Goal: Task Accomplishment & Management: Use online tool/utility

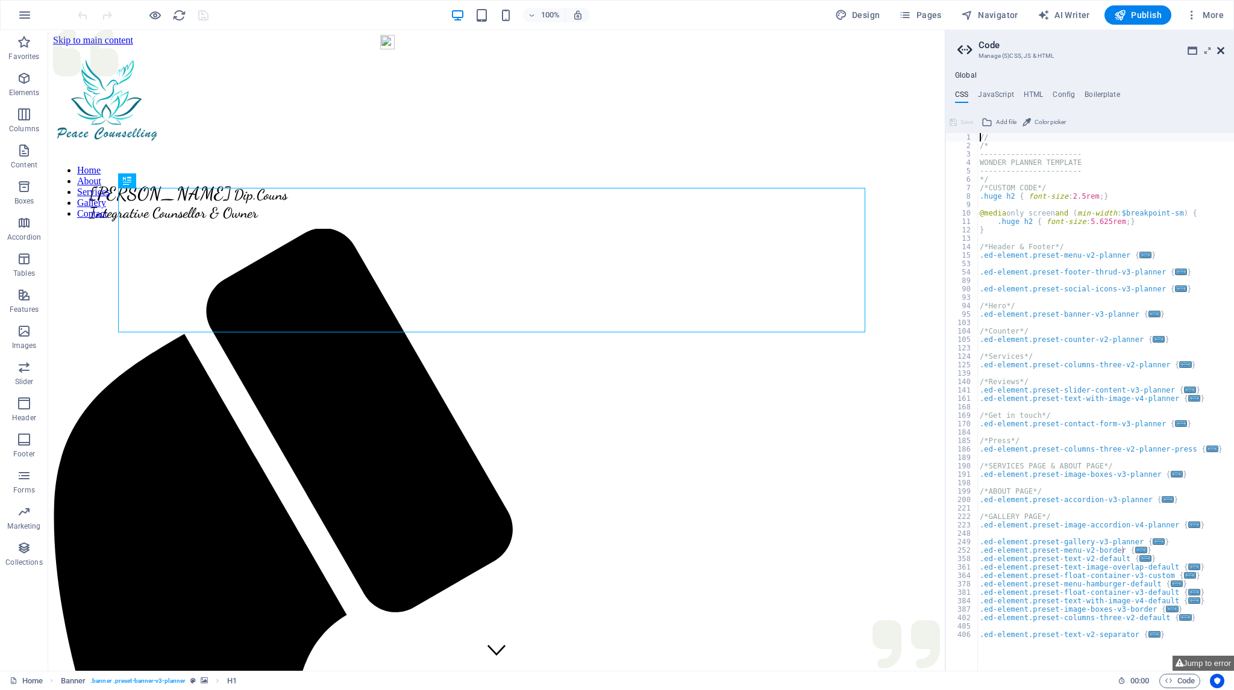
click at [1221, 52] on icon at bounding box center [1220, 51] width 7 height 10
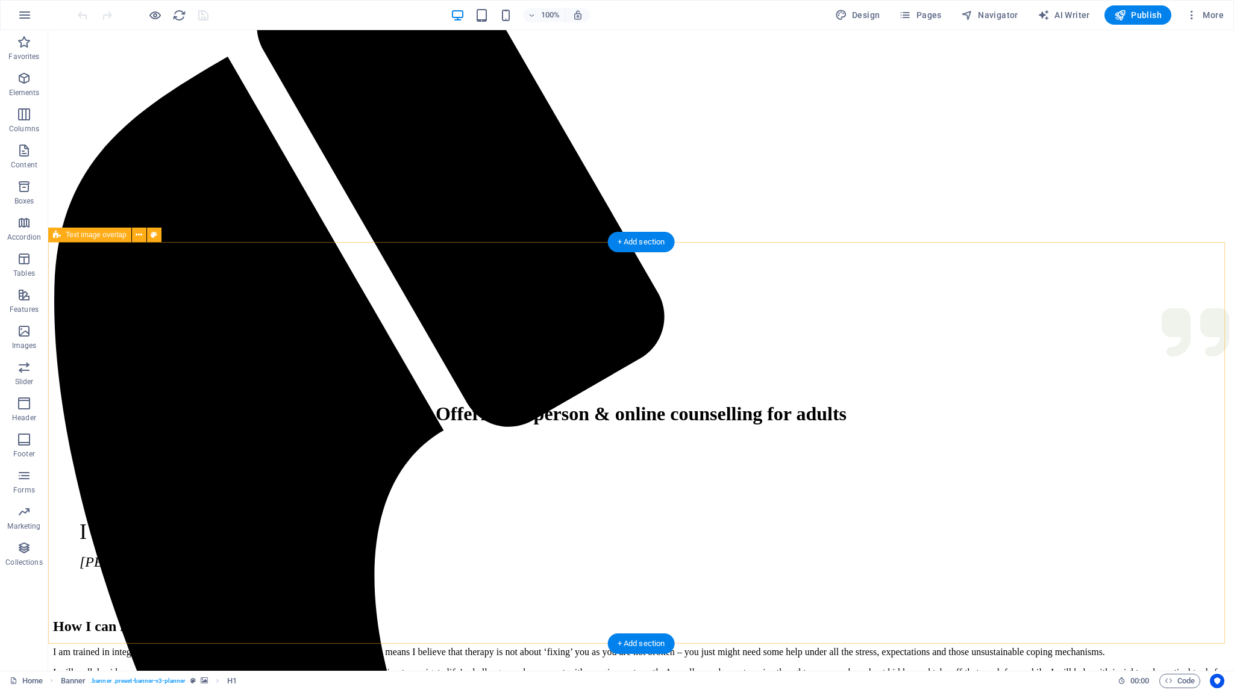
scroll to position [362, 0]
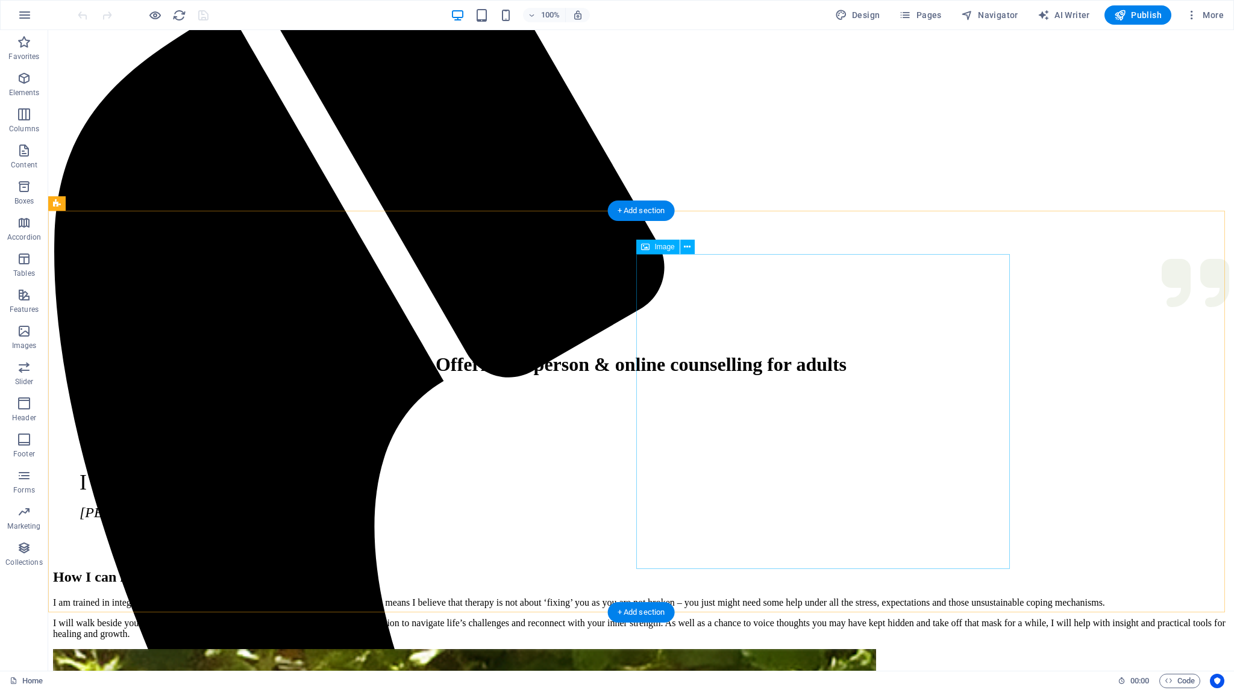
click at [668, 248] on span "Image" at bounding box center [664, 246] width 20 height 7
click at [663, 246] on span "Image" at bounding box center [664, 246] width 20 height 7
select select "%"
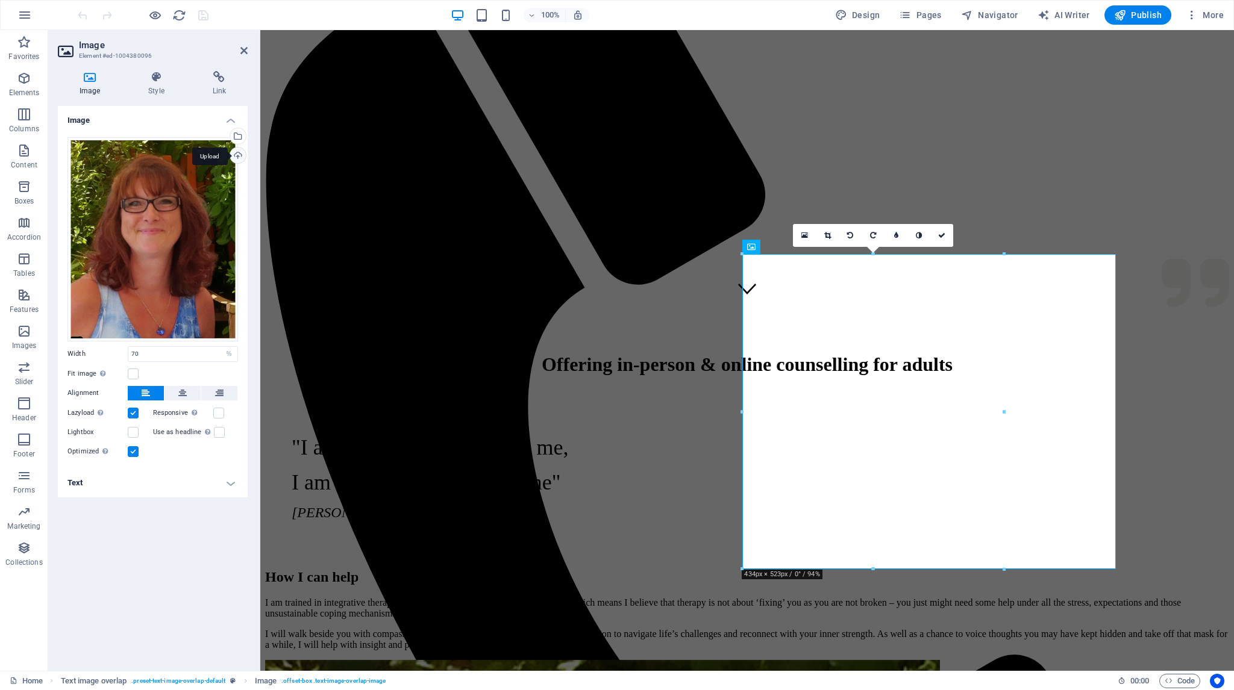
click at [239, 154] on div "Upload" at bounding box center [237, 157] width 18 height 18
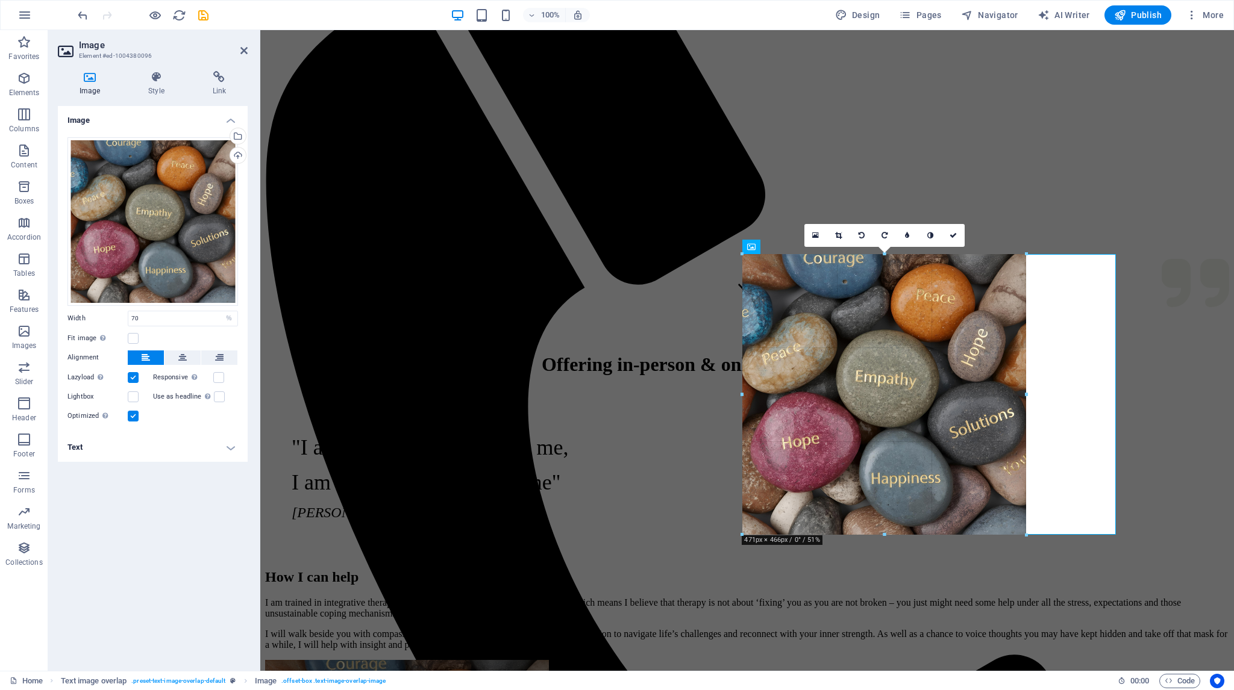
drag, startPoint x: 1005, startPoint y: 514, endPoint x: 1030, endPoint y: 537, distance: 34.1
type input "471"
select select "px"
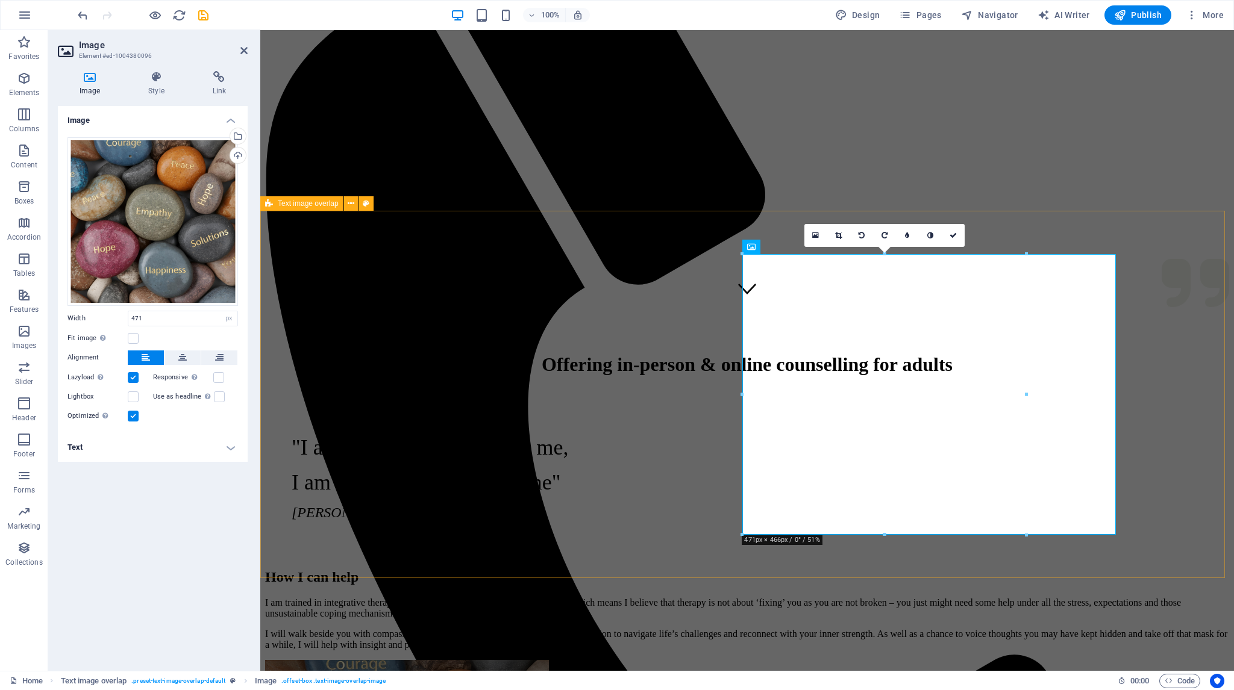
drag, startPoint x: 1290, startPoint y: 568, endPoint x: 1035, endPoint y: 543, distance: 256.7
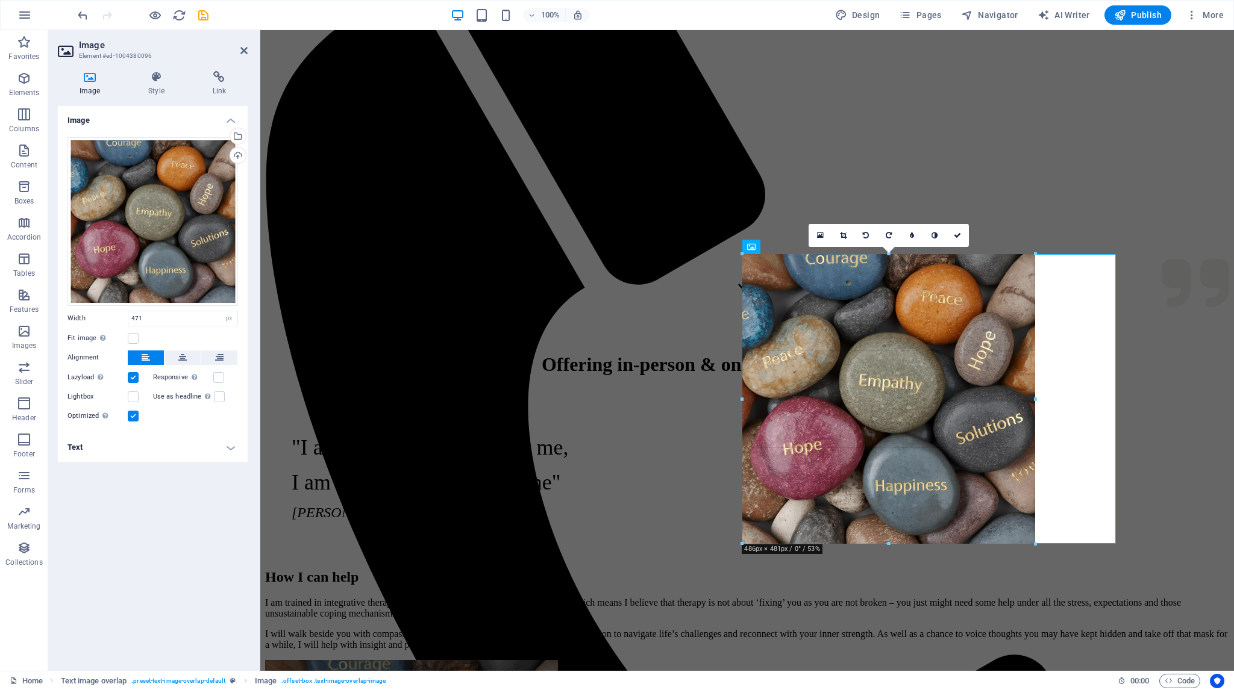
drag, startPoint x: 1028, startPoint y: 537, endPoint x: 1041, endPoint y: 546, distance: 16.0
type input "486"
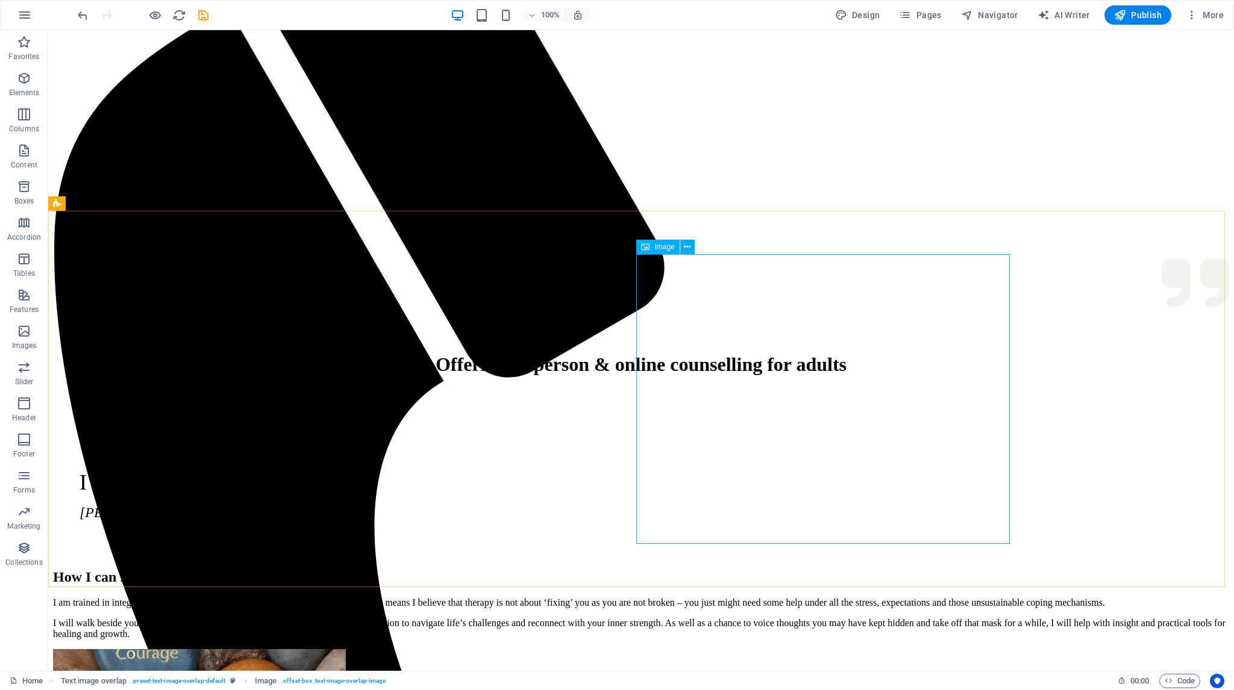
click at [660, 247] on span "Image" at bounding box center [664, 246] width 20 height 7
click at [660, 248] on span "Image" at bounding box center [664, 246] width 20 height 7
select select "px"
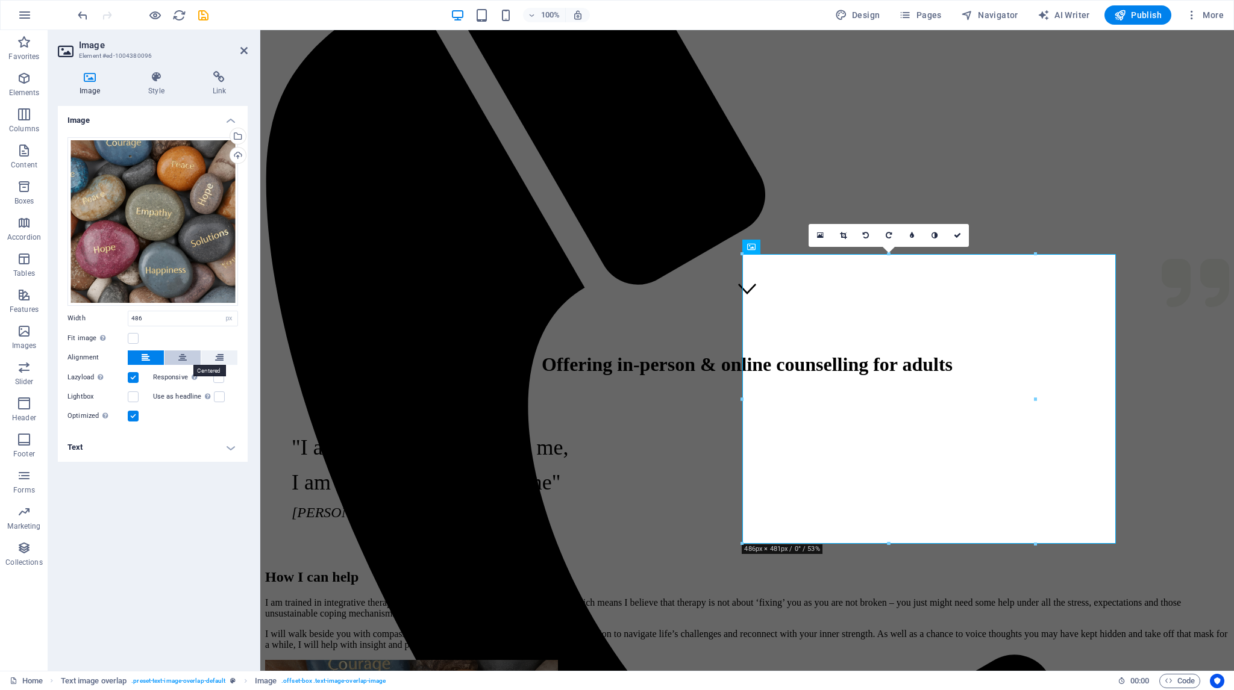
click at [174, 356] on button at bounding box center [182, 358] width 36 height 14
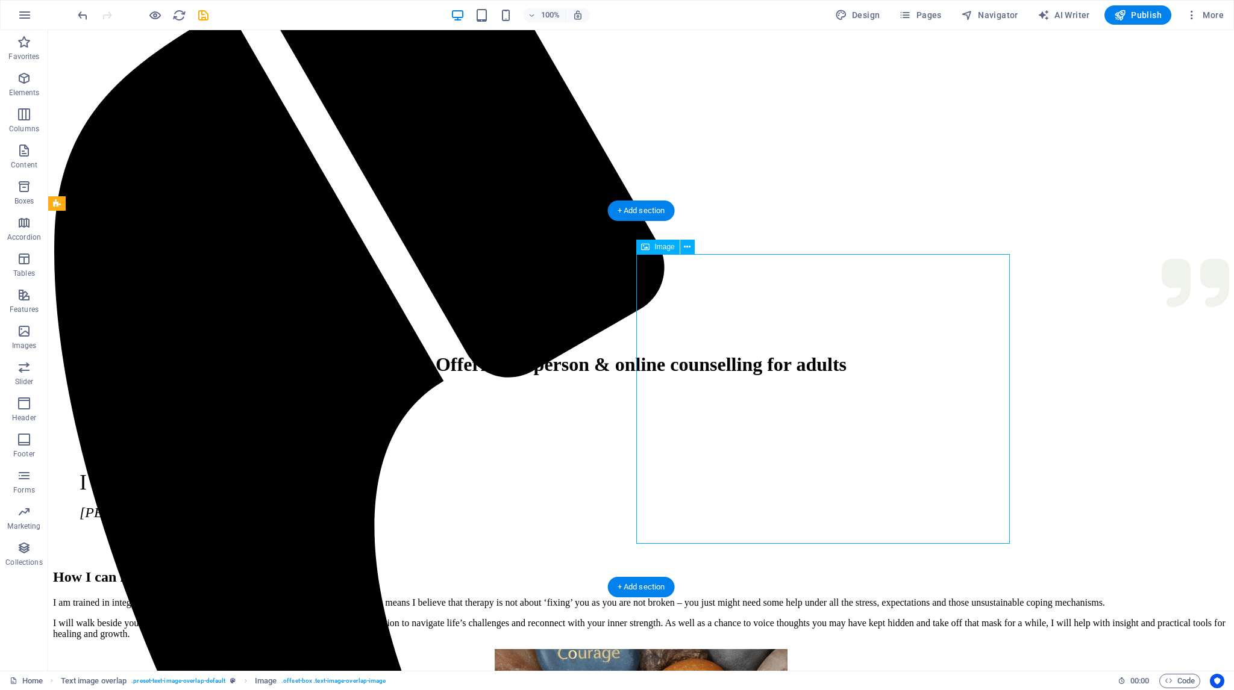
select select "px"
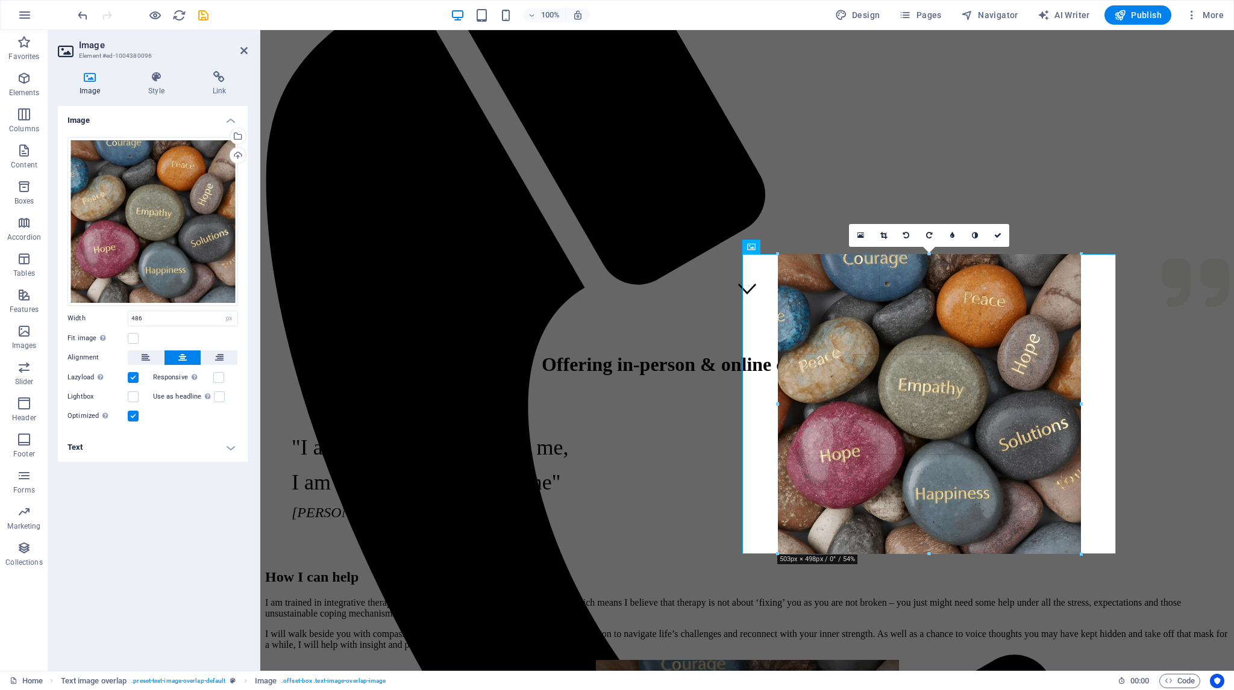
drag, startPoint x: 1077, startPoint y: 544, endPoint x: 1087, endPoint y: 551, distance: 12.5
type input "503"
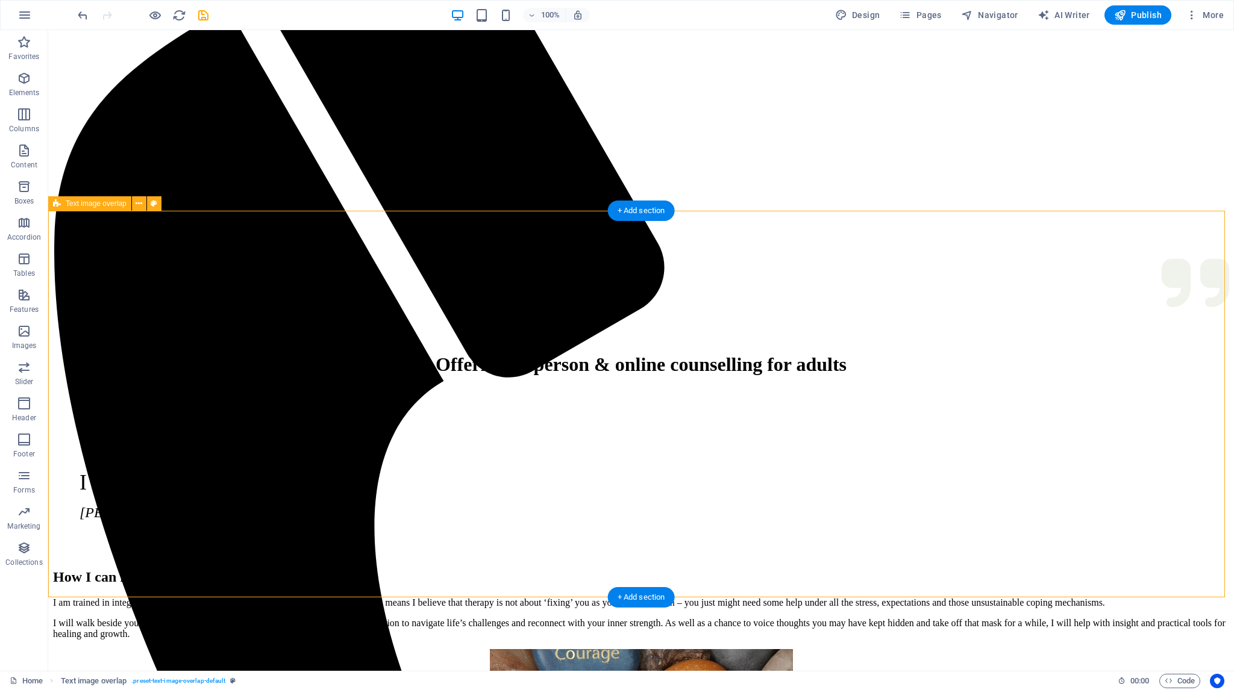
click at [591, 569] on div "How I can help I am trained in integrative therapy underpinned with a client-ce…" at bounding box center [641, 604] width 1176 height 70
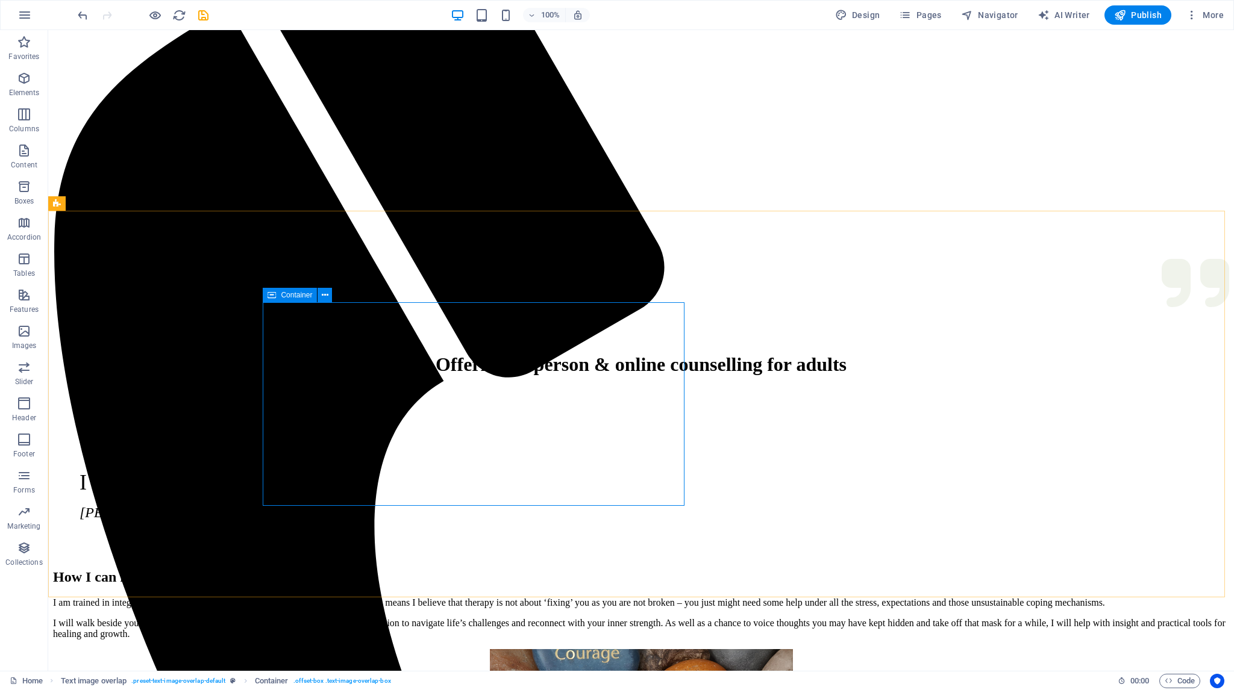
click at [290, 295] on span "Container" at bounding box center [296, 295] width 31 height 7
click at [292, 295] on span "Container" at bounding box center [296, 295] width 31 height 7
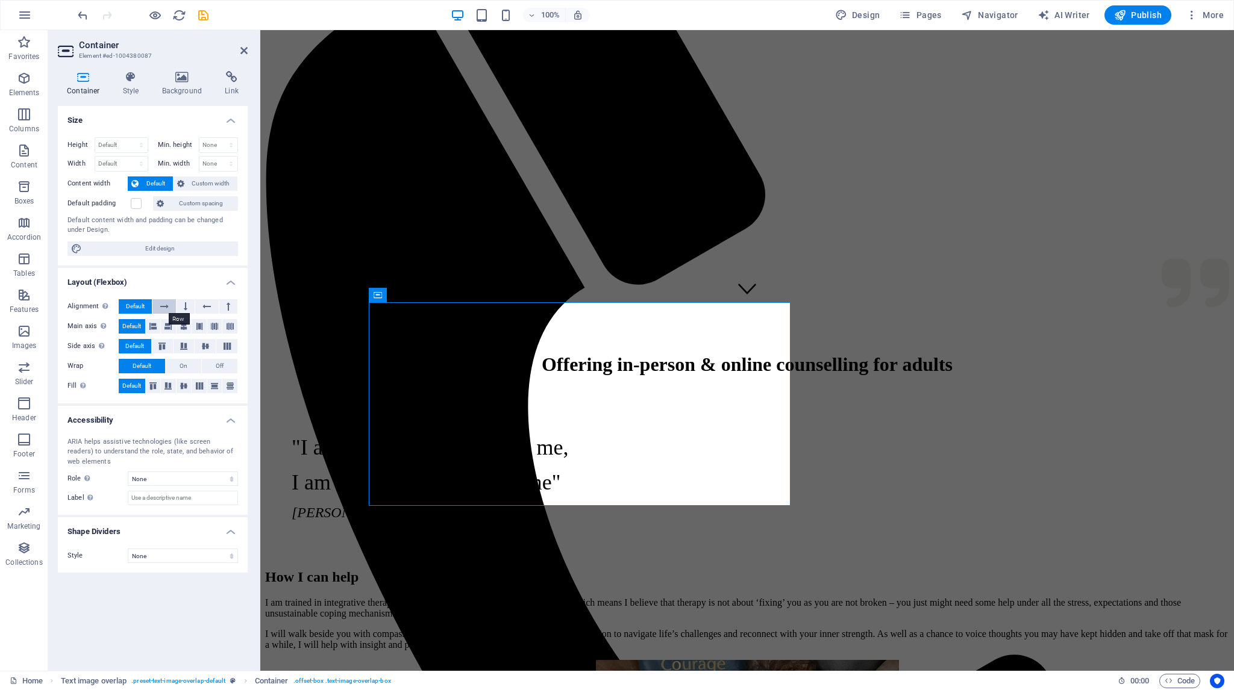
click at [160, 305] on icon at bounding box center [164, 306] width 8 height 14
click at [205, 302] on icon at bounding box center [206, 306] width 8 height 14
click at [136, 304] on span "Default" at bounding box center [135, 306] width 19 height 14
click at [436, 569] on div "How I can help" at bounding box center [747, 577] width 964 height 16
click at [452, 598] on div "I am trained in integrative therapy underpinned with a client-centred approach,…" at bounding box center [747, 624] width 964 height 53
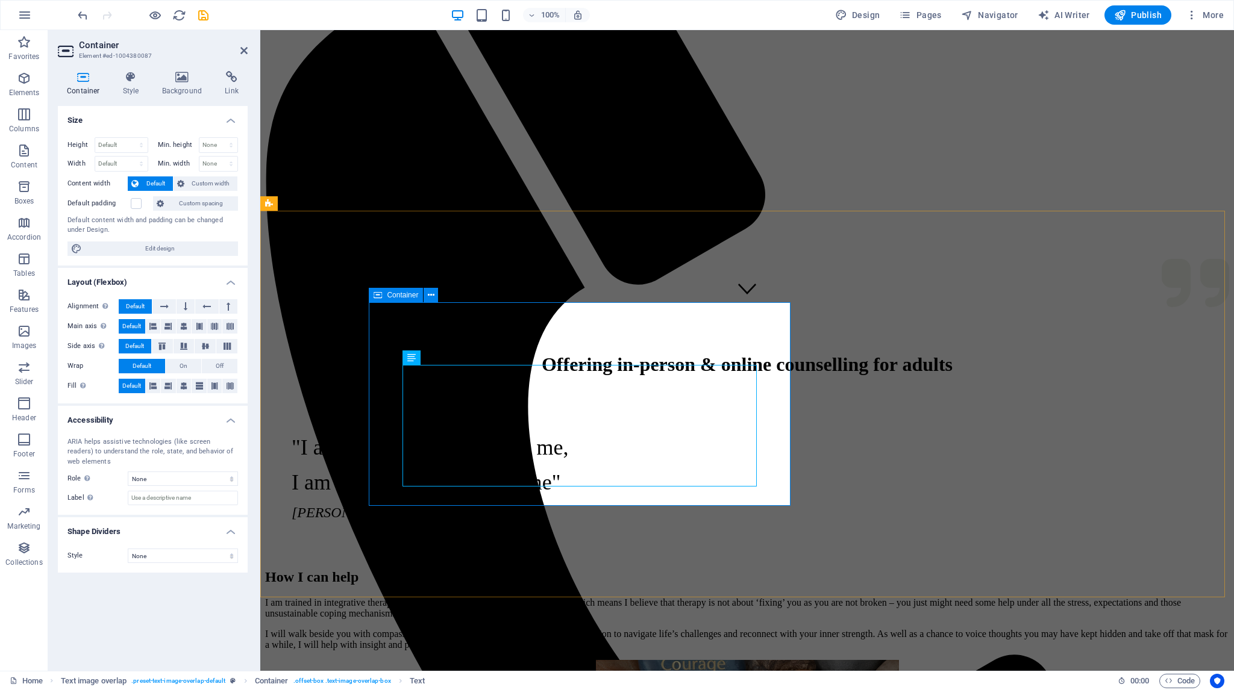
click at [387, 569] on div "How I can help I am trained in integrative therapy underpinned with a client-ce…" at bounding box center [747, 609] width 964 height 81
click at [388, 569] on div "How I can help I am trained in integrative therapy underpinned with a client-ce…" at bounding box center [747, 609] width 964 height 81
click at [400, 298] on span "Container" at bounding box center [402, 295] width 31 height 7
click at [431, 295] on icon at bounding box center [431, 295] width 7 height 13
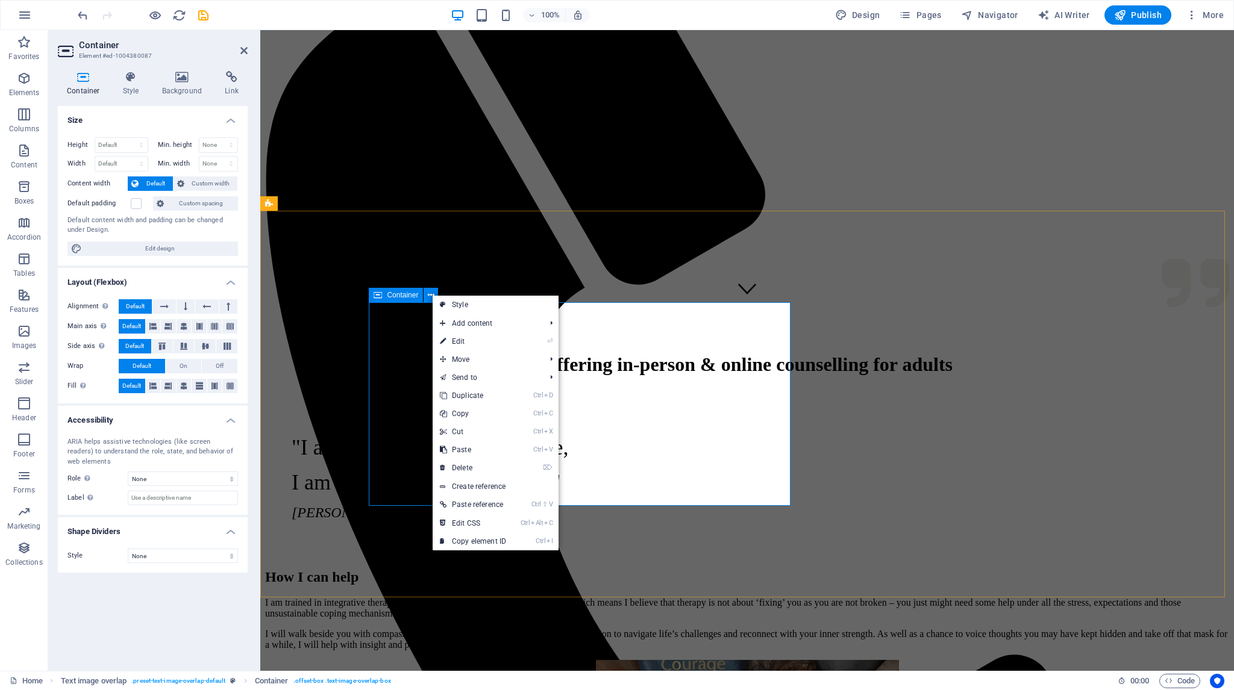
click at [394, 569] on div "How I can help I am trained in integrative therapy underpinned with a client-ce…" at bounding box center [747, 609] width 964 height 81
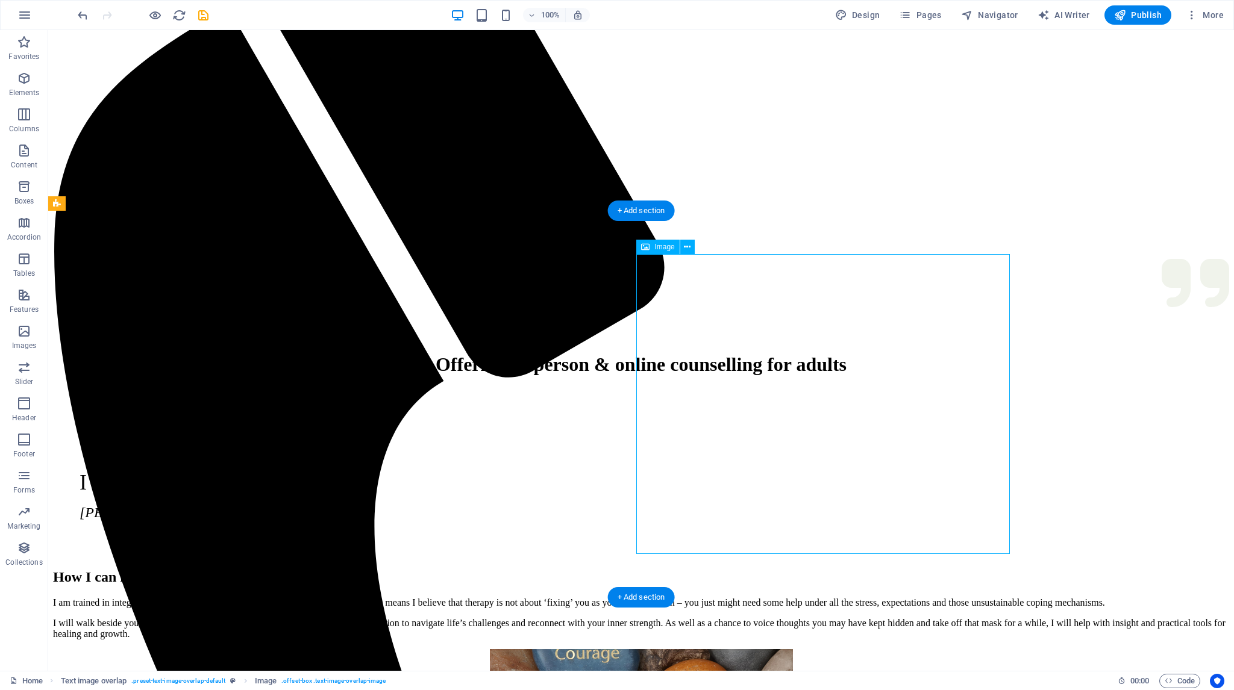
click at [665, 249] on span "Image" at bounding box center [664, 246] width 20 height 7
select select "px"
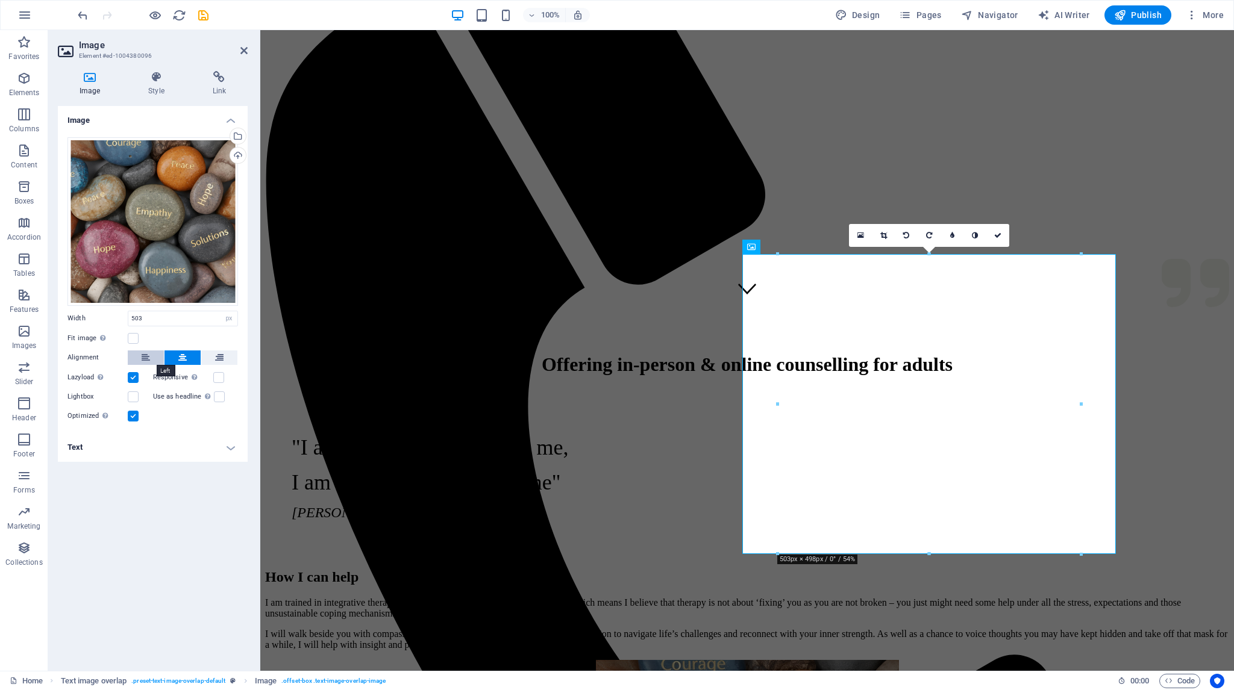
click at [138, 358] on button at bounding box center [146, 358] width 36 height 14
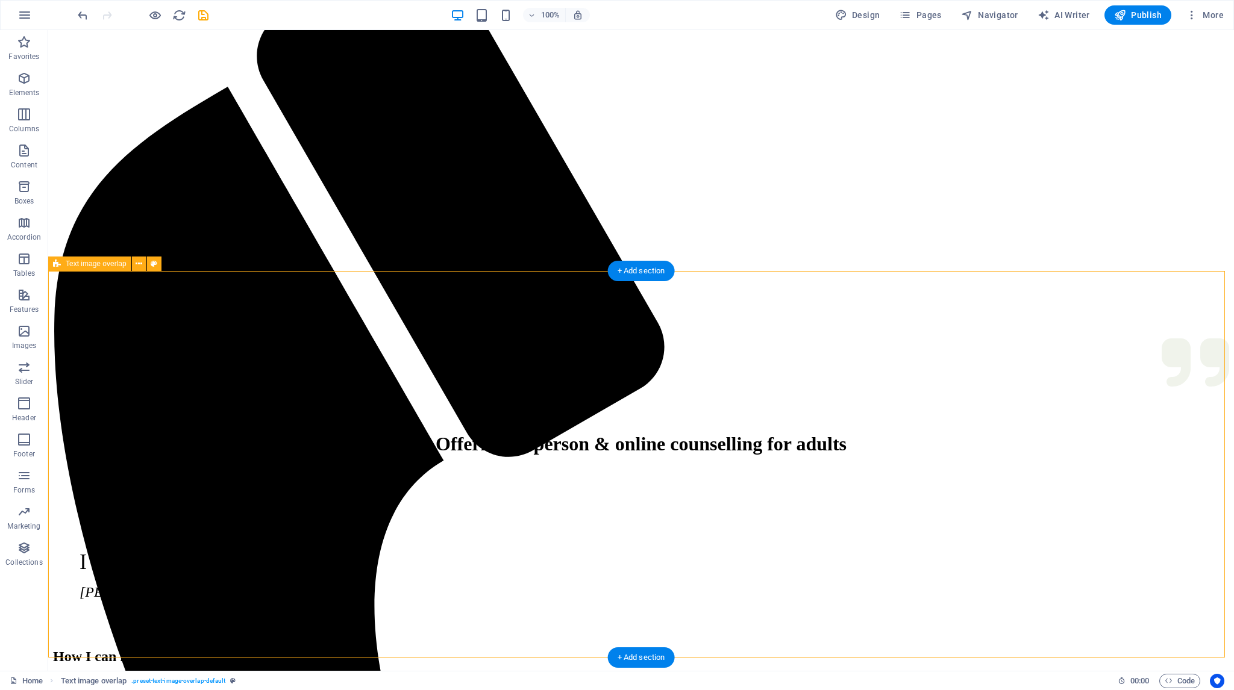
scroll to position [301, 0]
